Goal: Task Accomplishment & Management: Use online tool/utility

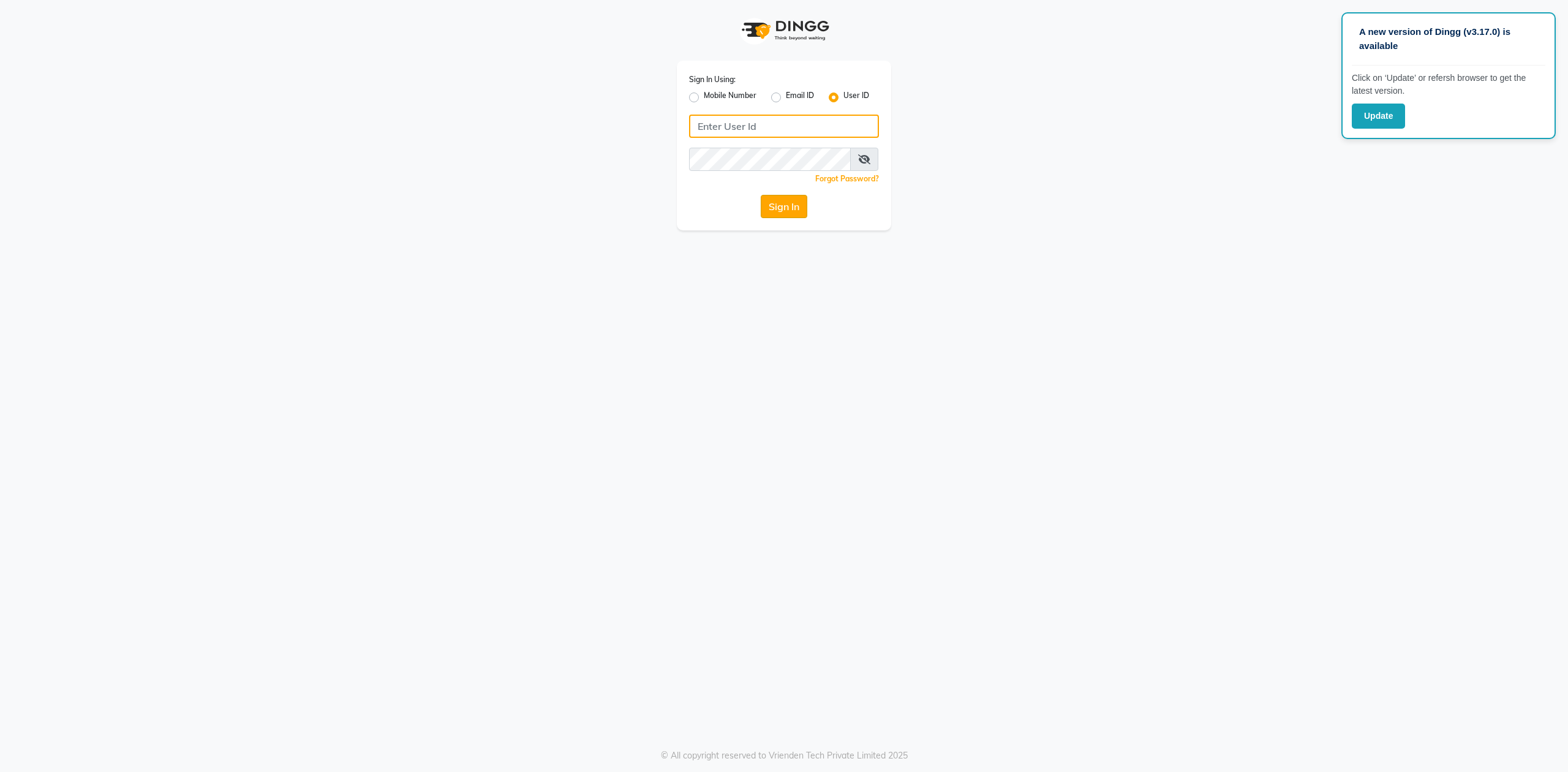
type input "bombay nail company"
click at [790, 201] on button "Sign In" at bounding box center [784, 207] width 47 height 23
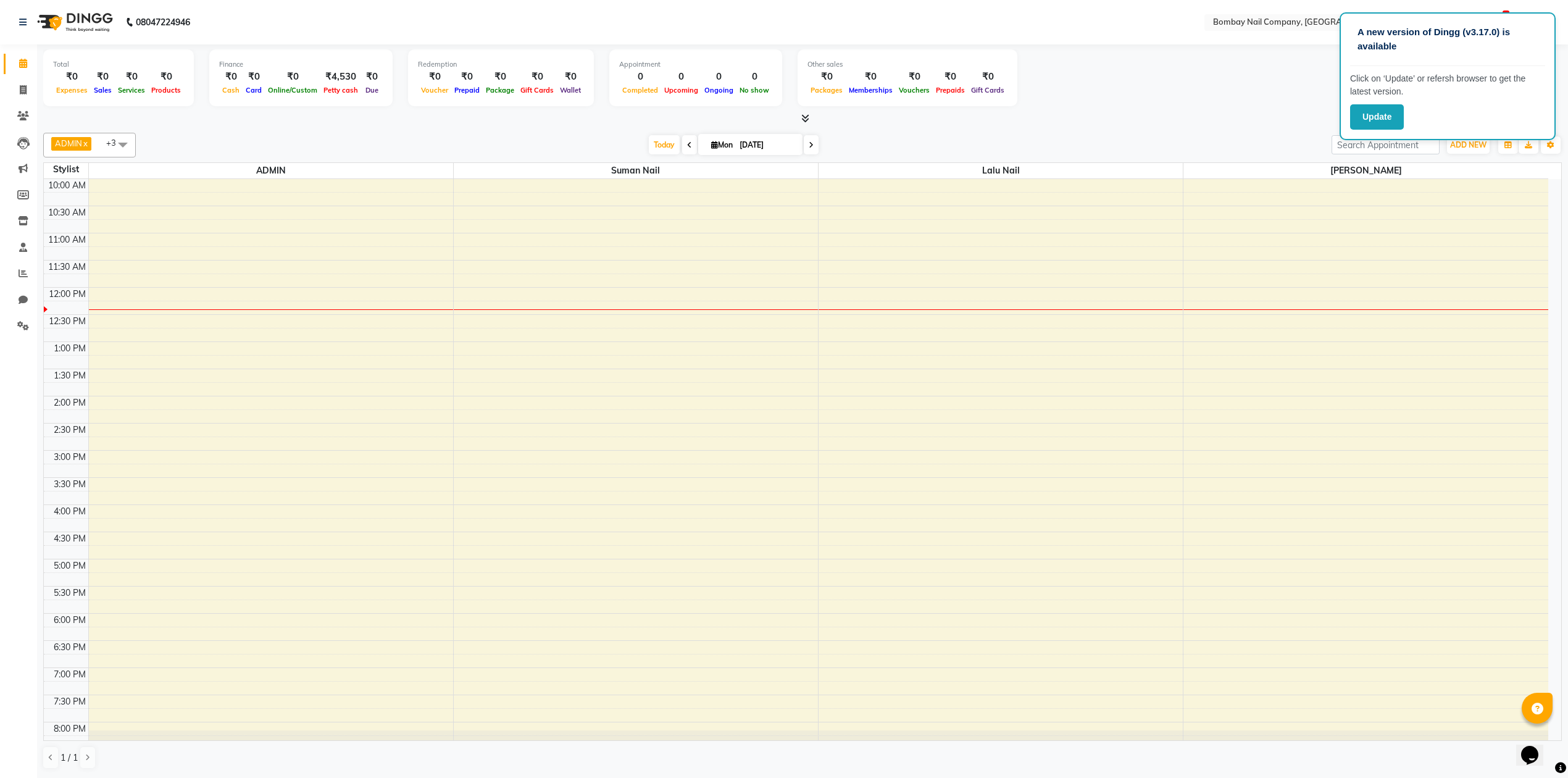
click at [742, 149] on input "[DATE]" at bounding box center [767, 145] width 62 height 18
select select "9"
select select "2025"
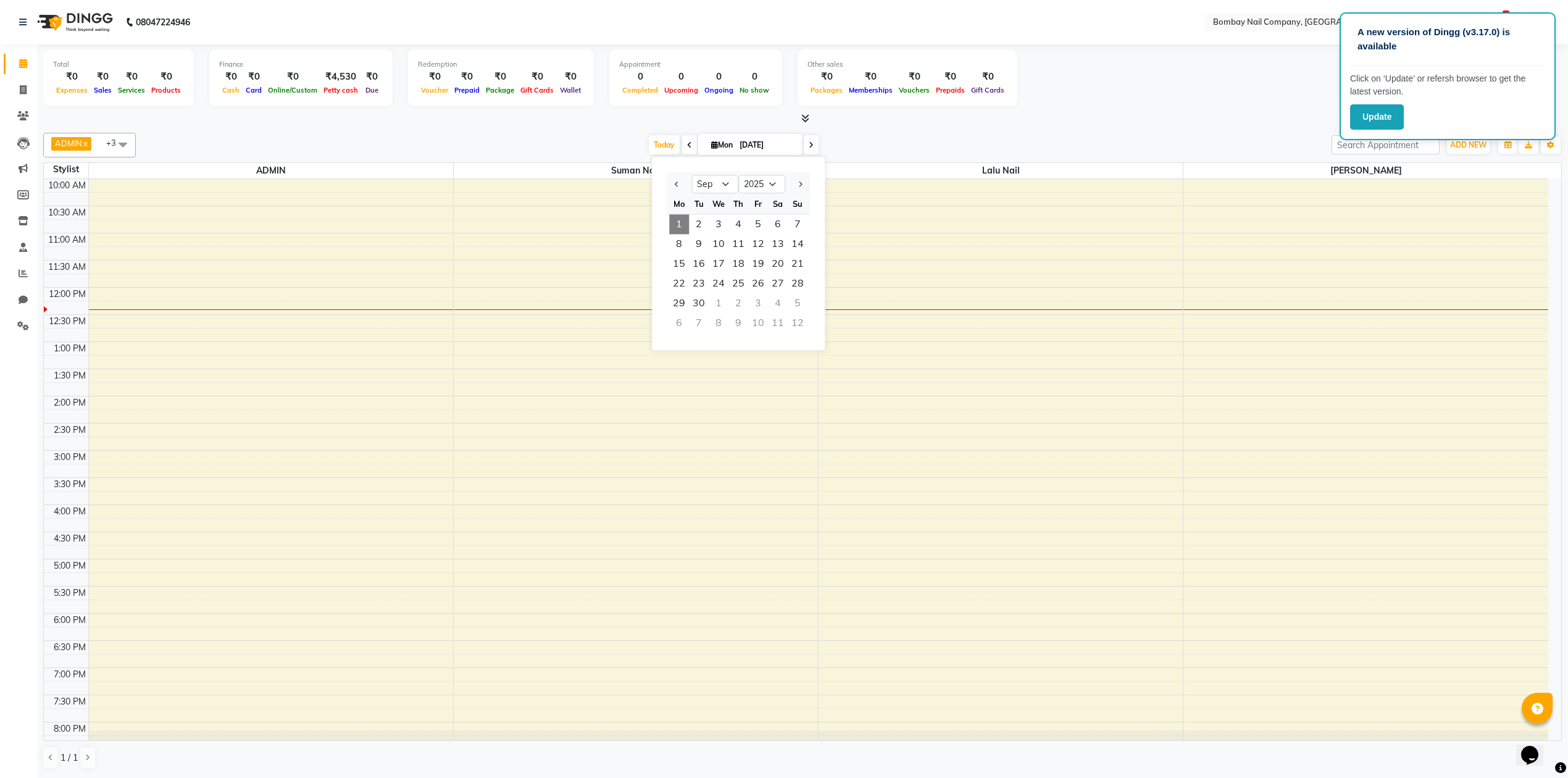
click at [898, 125] on div at bounding box center [803, 119] width 1519 height 13
